Goal: Transaction & Acquisition: Obtain resource

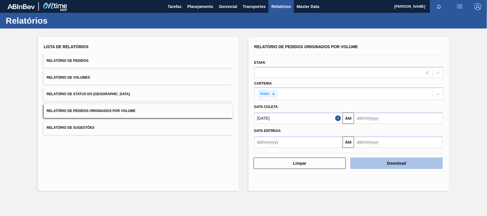
click at [380, 162] on button "Download" at bounding box center [397, 163] width 92 height 11
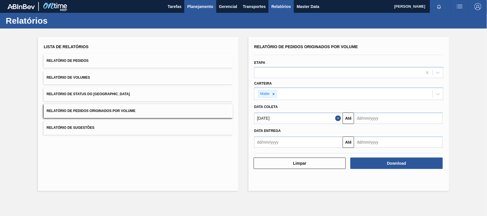
click at [205, 6] on span "Planejamento" at bounding box center [200, 6] width 26 height 7
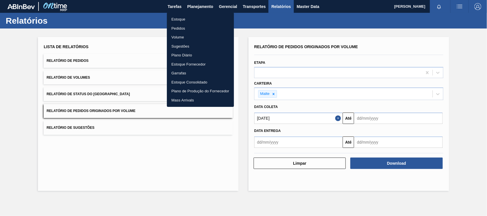
click at [181, 19] on li "Estoque" at bounding box center [200, 19] width 67 height 9
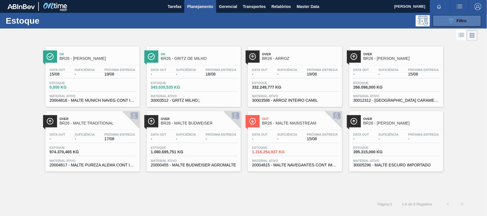
click at [450, 22] on icon "089F7B8B-B2A5-4AFE-B5C0-19BA573D28AC" at bounding box center [451, 20] width 7 height 7
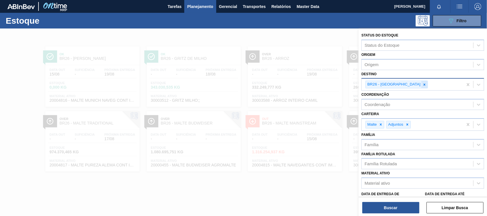
click at [423, 86] on icon at bounding box center [425, 85] width 4 height 4
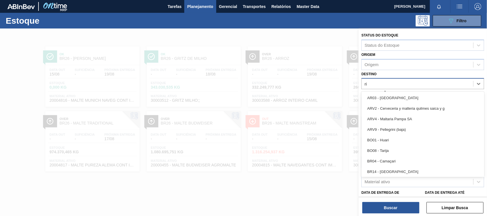
type input "rio"
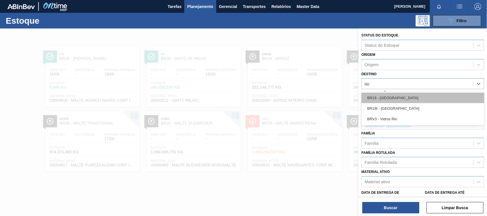
click at [385, 96] on div "BR19 - Nova Rio" at bounding box center [423, 98] width 123 height 11
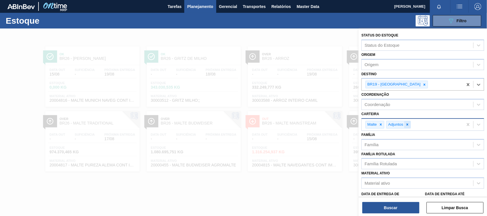
click at [407, 126] on div at bounding box center [407, 124] width 6 height 7
click at [395, 210] on button "Buscar" at bounding box center [391, 207] width 57 height 11
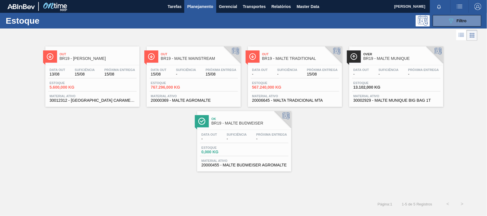
click at [392, 57] on span "BR19 - MALTE MUNIQUE" at bounding box center [402, 59] width 77 height 4
click at [283, 61] on span "BR19 - MALTE TRADITIONAL" at bounding box center [300, 59] width 77 height 4
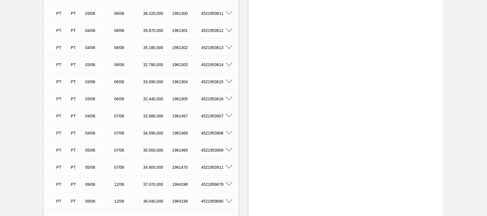
scroll to position [230, 0]
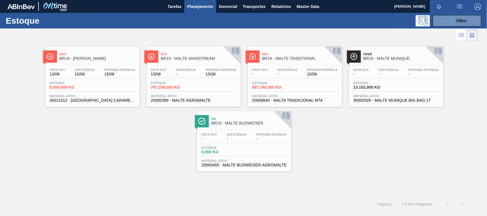
click at [182, 58] on span "BR19 - MALTE MAINSTREAM" at bounding box center [199, 59] width 77 height 4
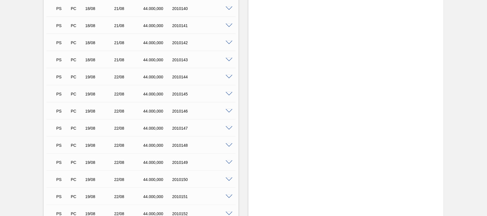
scroll to position [2038, 0]
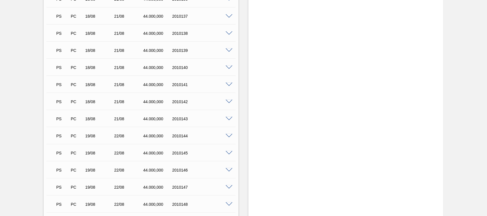
click at [59, 69] on p "PS" at bounding box center [62, 67] width 12 height 5
click at [226, 67] on span at bounding box center [229, 68] width 7 height 4
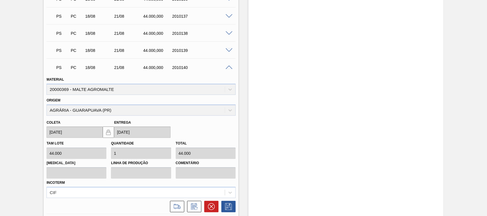
click at [227, 67] on span at bounding box center [229, 68] width 7 height 4
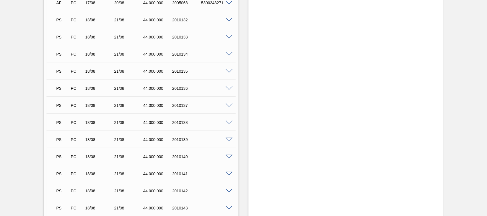
scroll to position [1919, 0]
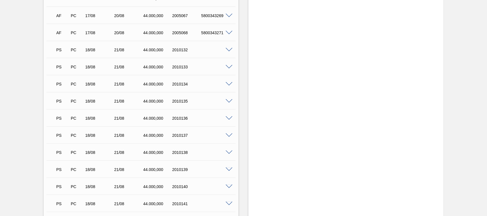
click at [228, 51] on span at bounding box center [229, 50] width 7 height 4
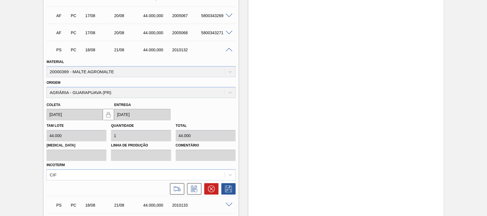
click at [228, 51] on span at bounding box center [229, 50] width 7 height 4
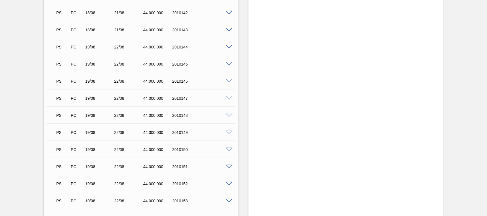
scroll to position [2187, 0]
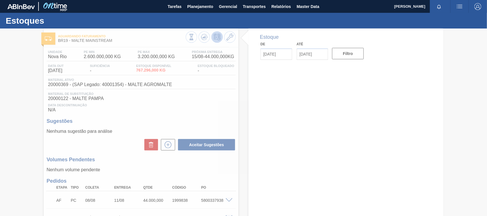
type input "15/08/2025"
type input "29/08/2025"
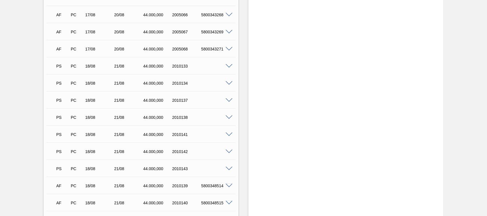
scroll to position [1933, 0]
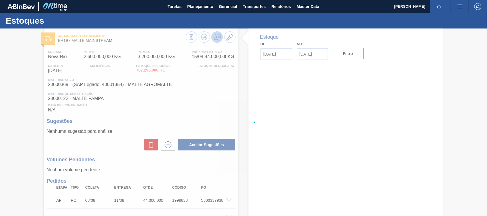
type input "[DATE]"
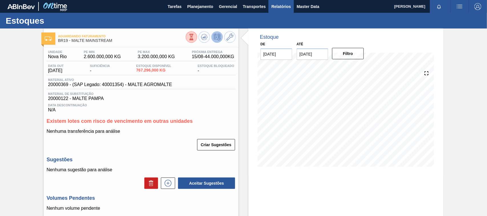
click at [277, 8] on span "Relatórios" at bounding box center [280, 6] width 19 height 7
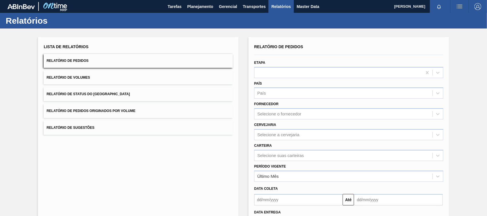
click at [77, 108] on button "Relatório de Pedidos Originados por Volume" at bounding box center [138, 111] width 189 height 14
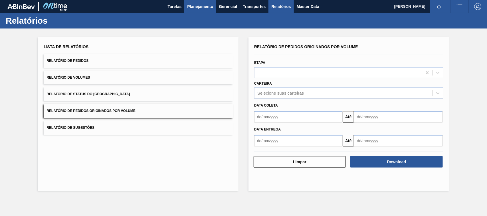
click at [206, 5] on span "Planejamento" at bounding box center [200, 6] width 26 height 7
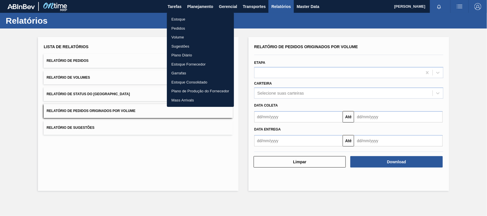
click at [180, 19] on li "Estoque" at bounding box center [200, 19] width 67 height 9
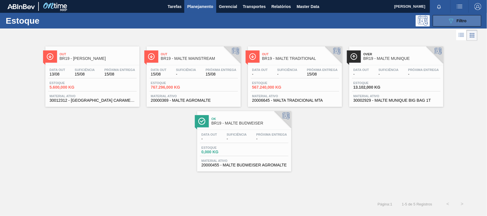
click at [444, 22] on button "089F7B8B-B2A5-4AFE-B5C0-19BA573D28AC Filtro" at bounding box center [457, 20] width 49 height 11
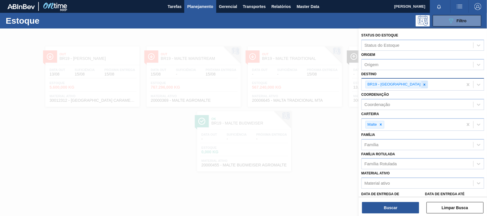
click at [423, 85] on icon at bounding box center [425, 85] width 4 height 4
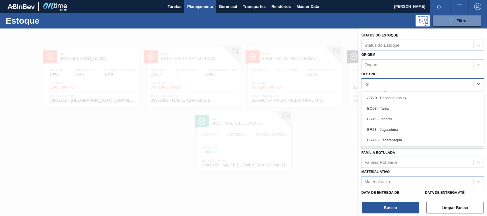
type input "jaca"
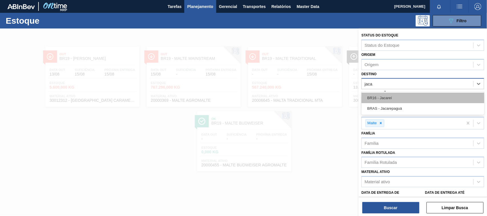
click at [396, 99] on div "BR16 - Jacareí" at bounding box center [423, 98] width 123 height 11
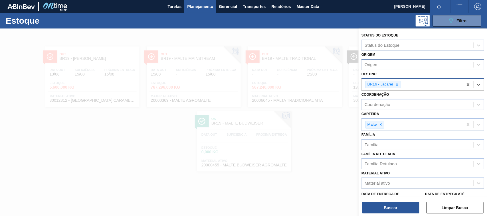
click at [379, 65] on div "Origem" at bounding box center [372, 64] width 14 height 5
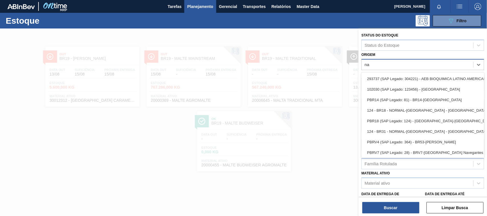
type input "n"
type input "pass"
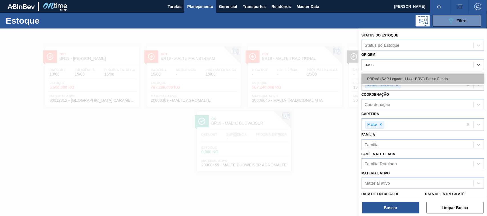
click at [412, 79] on div "PBRV8 (SAP Legado: 114) - BRV8-Passo Fundo" at bounding box center [423, 79] width 123 height 11
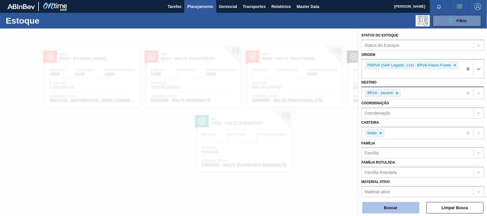
click at [394, 206] on button "Buscar" at bounding box center [391, 207] width 57 height 11
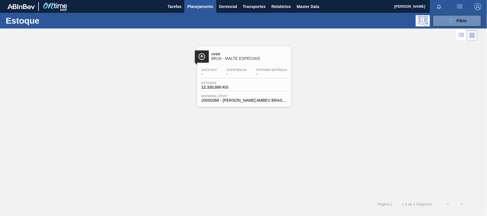
click at [219, 59] on span "BR16 - MALTE ESPECIAIS" at bounding box center [250, 59] width 77 height 4
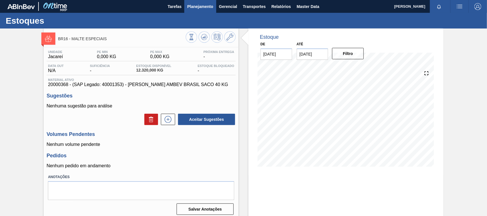
click at [198, 3] on span "Planejamento" at bounding box center [200, 6] width 26 height 7
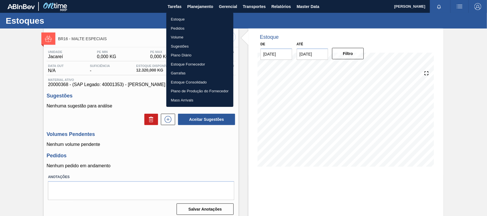
click at [181, 17] on li "Estoque" at bounding box center [199, 19] width 67 height 9
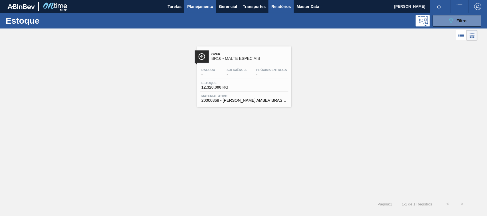
click at [271, 8] on button "Relatórios" at bounding box center [281, 6] width 25 height 13
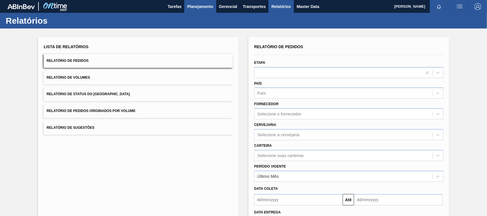
click at [194, 3] on span "Planejamento" at bounding box center [200, 6] width 26 height 7
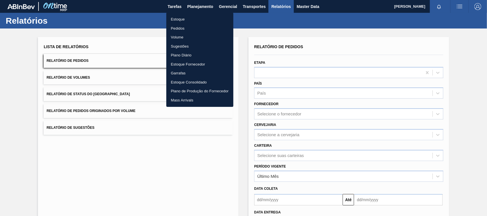
click at [179, 21] on li "Estoque" at bounding box center [199, 19] width 67 height 9
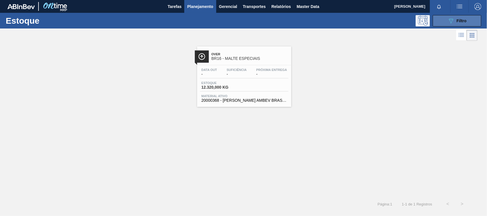
click at [456, 21] on div "089F7B8B-B2A5-4AFE-B5C0-19BA573D28AC Filtro" at bounding box center [457, 20] width 19 height 7
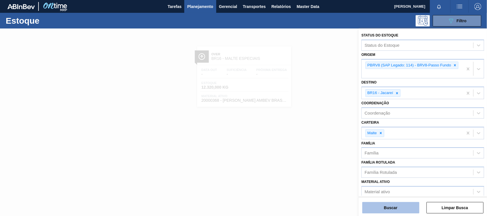
click at [390, 209] on button "Buscar" at bounding box center [391, 207] width 57 height 11
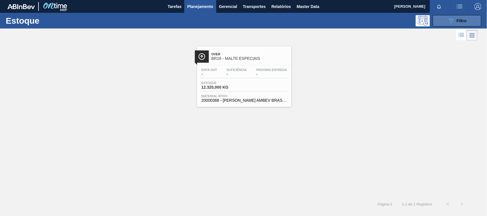
click at [468, 22] on button "089F7B8B-B2A5-4AFE-B5C0-19BA573D28AC Filtro" at bounding box center [457, 20] width 49 height 11
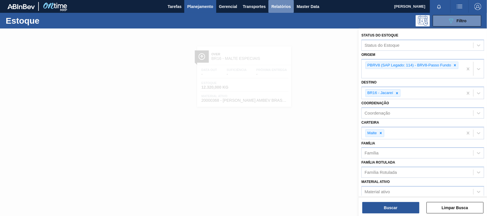
click at [276, 8] on span "Relatórios" at bounding box center [280, 6] width 19 height 7
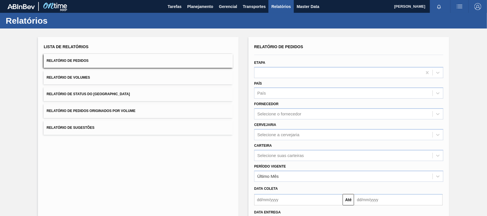
click at [125, 112] on span "Relatório de Pedidos Originados por Volume" at bounding box center [91, 111] width 89 height 4
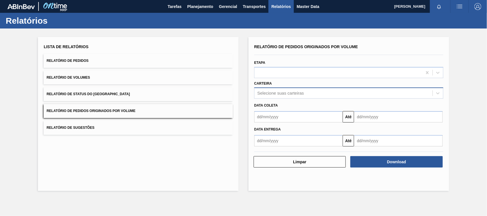
click at [268, 92] on div "Selecione suas carteiras" at bounding box center [280, 93] width 47 height 5
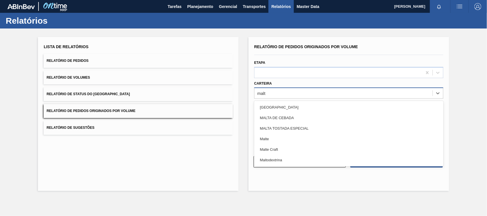
type input "malte"
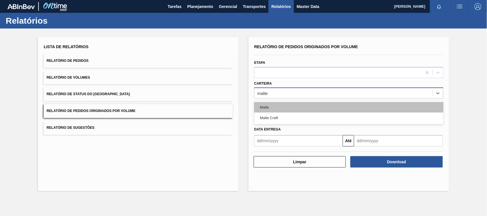
click at [269, 102] on div "Malte" at bounding box center [348, 107] width 189 height 11
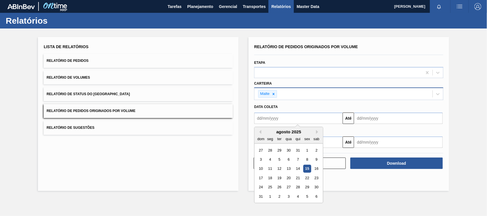
click at [275, 119] on input "text" at bounding box center [298, 118] width 88 height 11
type input "[DATE]"
click at [290, 150] on div "1" at bounding box center [289, 151] width 8 height 8
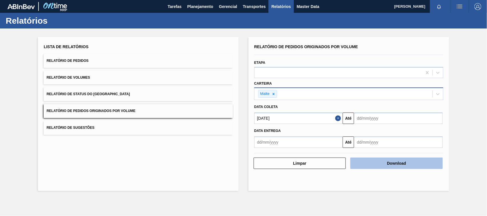
click at [375, 162] on button "Download" at bounding box center [397, 163] width 92 height 11
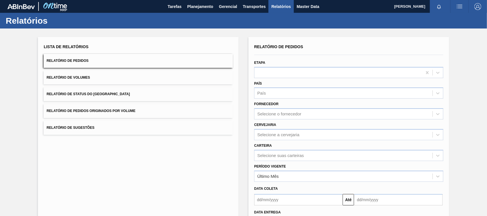
click at [107, 109] on span "Relatório de Pedidos Originados por Volume" at bounding box center [91, 111] width 89 height 4
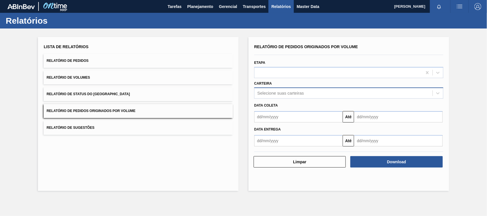
click at [266, 91] on div "Selecione suas carteiras" at bounding box center [280, 93] width 47 height 5
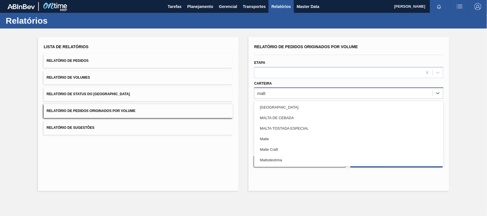
type input "malte"
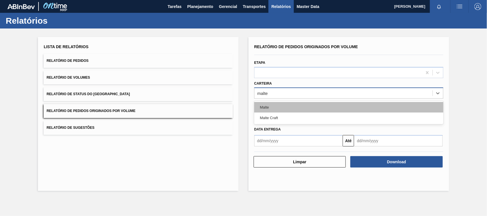
click at [265, 106] on div "Malte" at bounding box center [348, 107] width 189 height 11
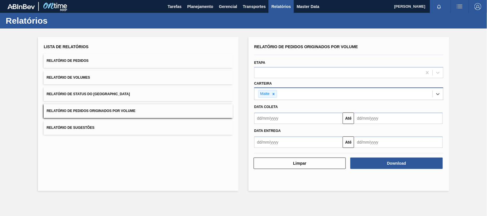
click at [268, 118] on input "text" at bounding box center [298, 118] width 88 height 11
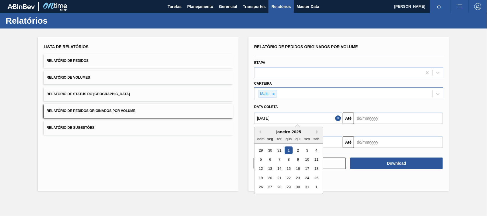
type input "[DATE]"
click at [290, 149] on div "1" at bounding box center [289, 151] width 8 height 8
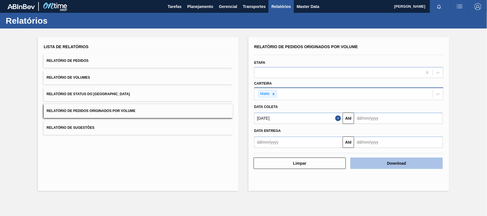
click at [387, 165] on button "Download" at bounding box center [397, 163] width 92 height 11
click at [376, 165] on button "Download" at bounding box center [397, 163] width 92 height 11
click at [374, 163] on button "Download" at bounding box center [397, 163] width 92 height 11
